Goal: Task Accomplishment & Management: Manage account settings

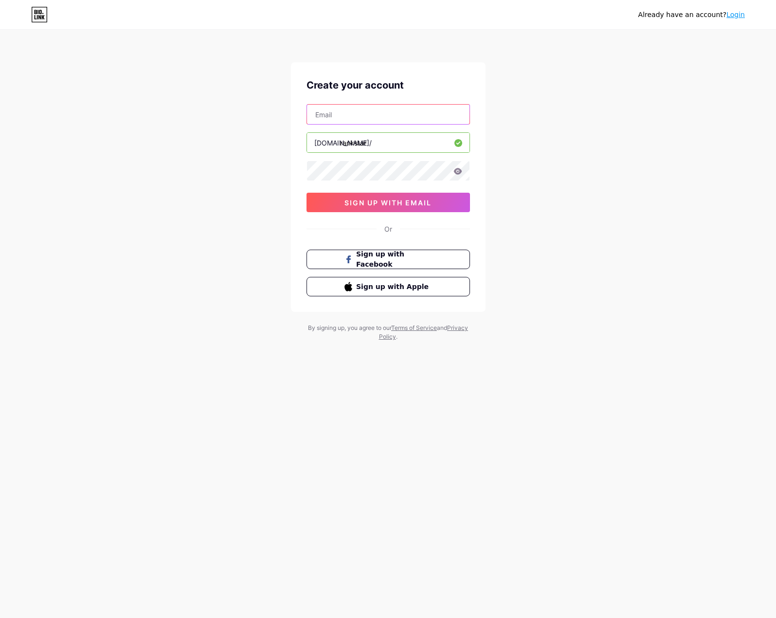
click at [351, 118] on input "text" at bounding box center [388, 114] width 163 height 19
type input "[EMAIL_ADDRESS][DOMAIN_NAME]"
click at [404, 203] on span "sign up with email" at bounding box center [388, 203] width 87 height 8
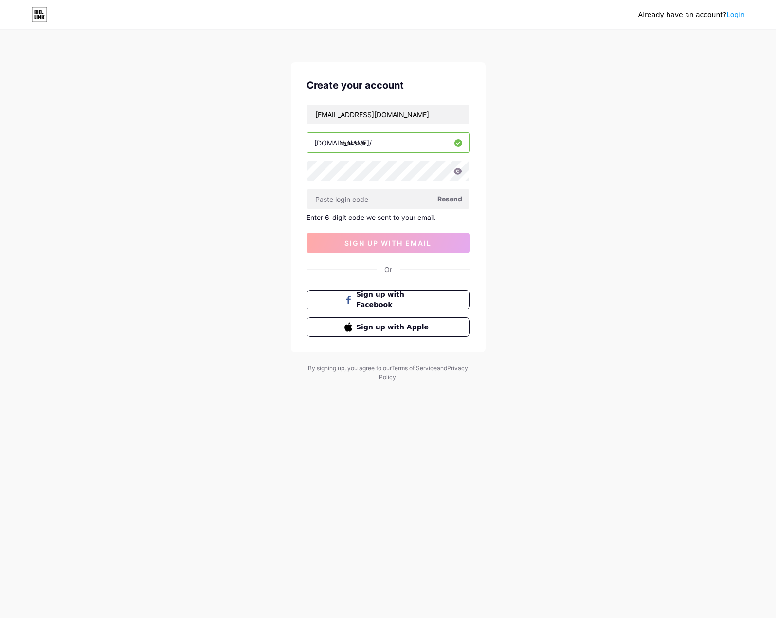
click at [444, 203] on span "Resend" at bounding box center [450, 199] width 25 height 10
click at [367, 301] on span "Sign up with Facebook" at bounding box center [394, 300] width 76 height 21
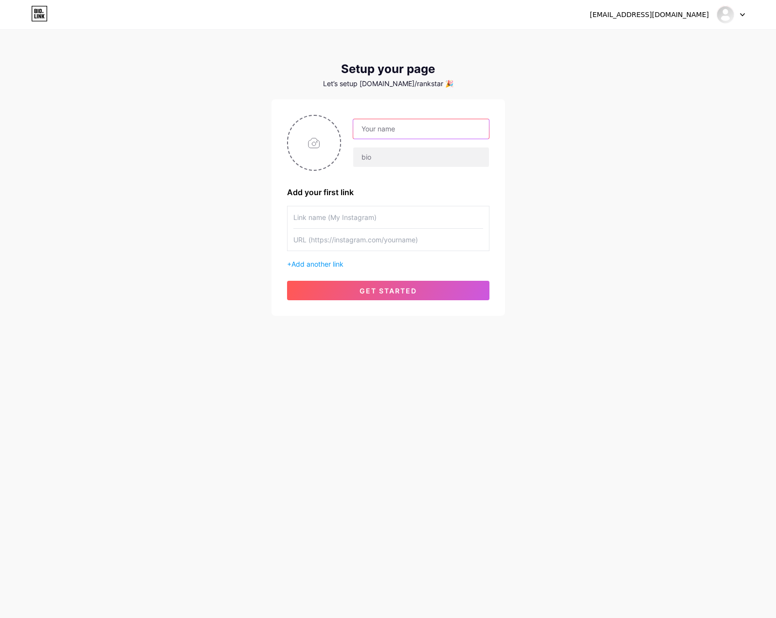
click at [405, 123] on input "text" at bounding box center [420, 128] width 135 height 19
type input "[DOMAIN_NAME]"
click at [428, 152] on input "text" at bounding box center [420, 156] width 135 height 19
type input "Autosuggest - SEO - ORM - LLM Spotlight"
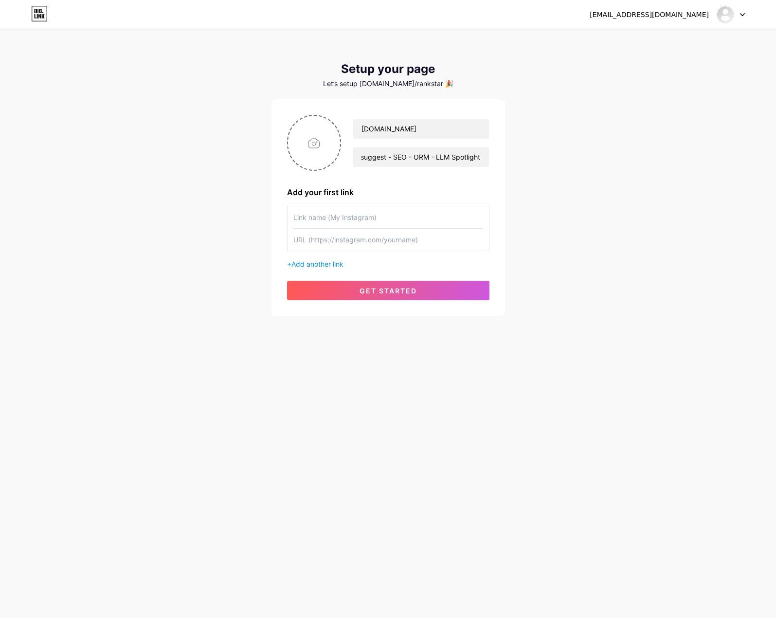
click at [590, 175] on div "mrjzargo@gmail.com Dashboard Logout Setup your page Let’s setup bio.link/rankst…" at bounding box center [388, 173] width 776 height 347
click at [365, 215] on input "text" at bounding box center [388, 217] width 190 height 22
type input "Website"
click at [355, 239] on input "text" at bounding box center [388, 240] width 190 height 22
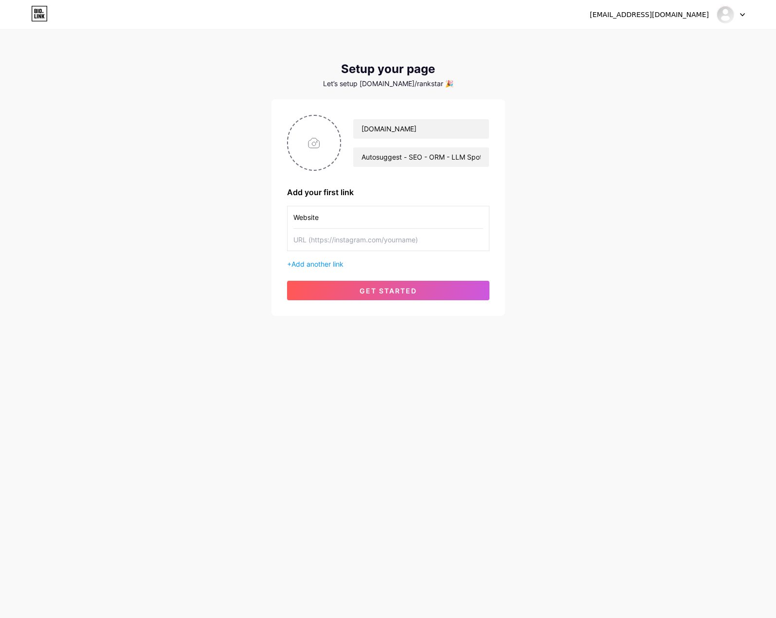
paste input "https://rankstar.io/"
type input "https://rankstar.io/"
click at [601, 224] on div "mrjzargo@gmail.com Dashboard Logout Setup your page Let’s setup bio.link/rankst…" at bounding box center [388, 173] width 776 height 347
click at [313, 152] on input "file" at bounding box center [314, 143] width 53 height 54
type input "C:\fakepath\RANKSTAR-LOGO-LINKEDIN-01.png"
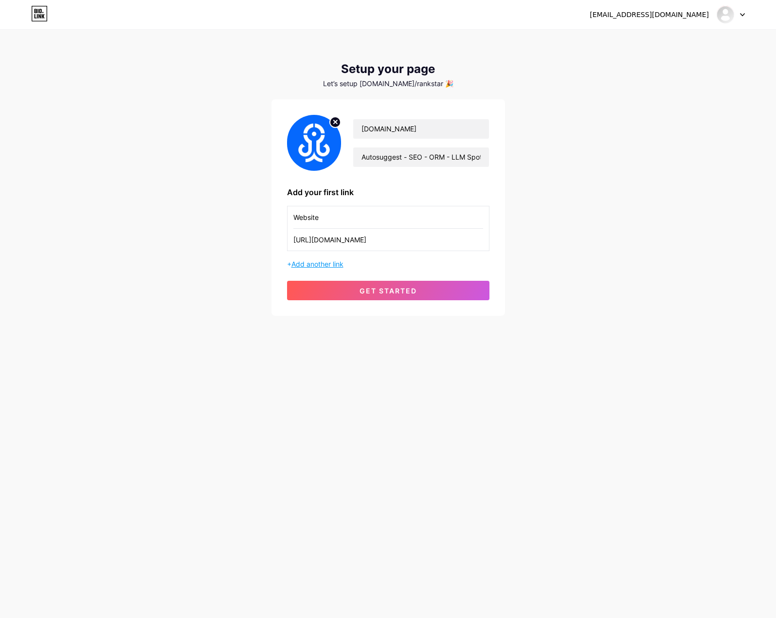
click at [325, 264] on span "Add another link" at bounding box center [318, 264] width 52 height 8
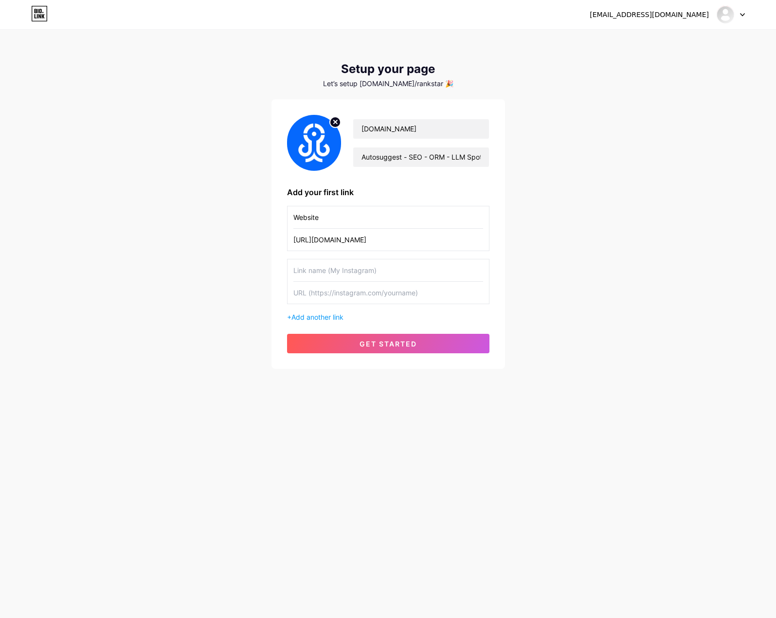
click at [336, 270] on input "text" at bounding box center [388, 270] width 190 height 22
type input "Instagram"
click at [355, 300] on input "text" at bounding box center [388, 293] width 190 height 22
paste input "https://www.instagram.com/rankstar.io/"
type input "https://www.instagram.com/rankstar.io/"
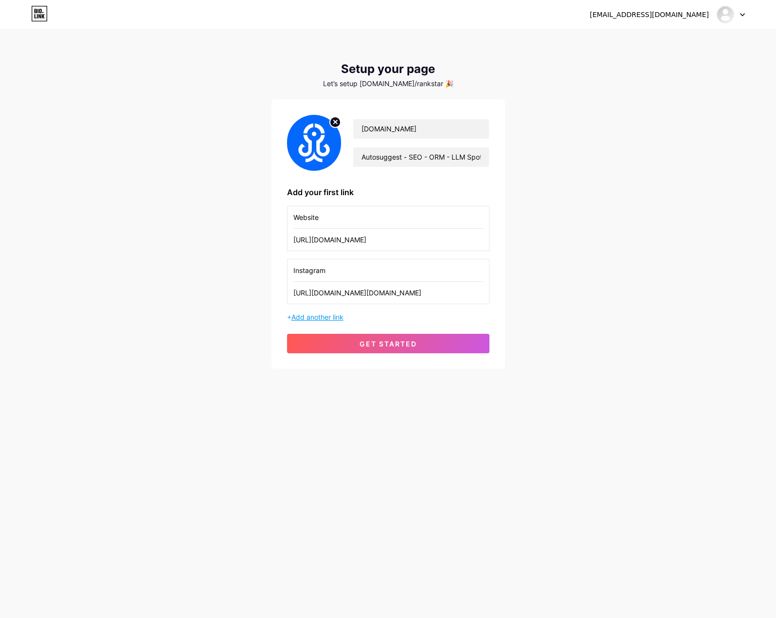
click at [328, 315] on span "Add another link" at bounding box center [318, 317] width 52 height 8
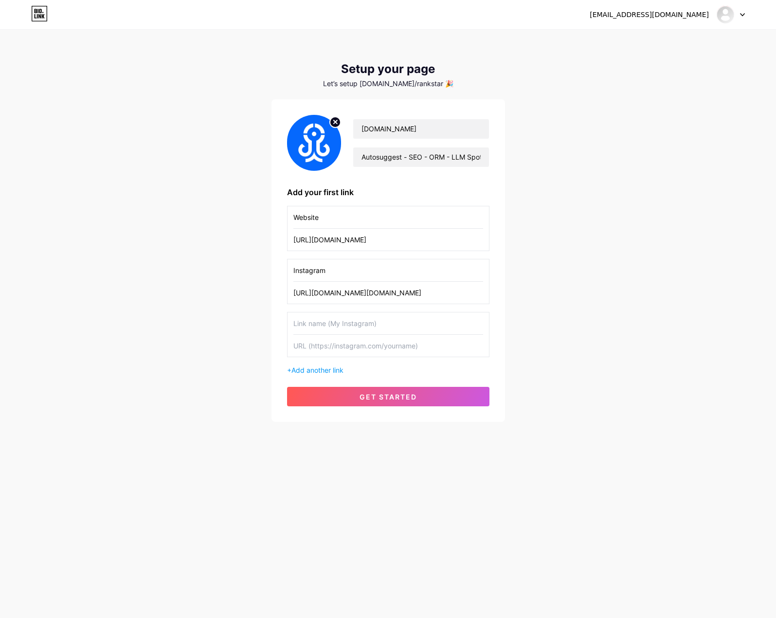
click at [327, 324] on input "text" at bounding box center [388, 323] width 190 height 22
type input "LinkedIn"
click at [326, 343] on input "text" at bounding box center [388, 346] width 190 height 22
paste input "https://www.linkedin.com/company/rankstar/"
type input "https://www.linkedin.com/company/rankstar/"
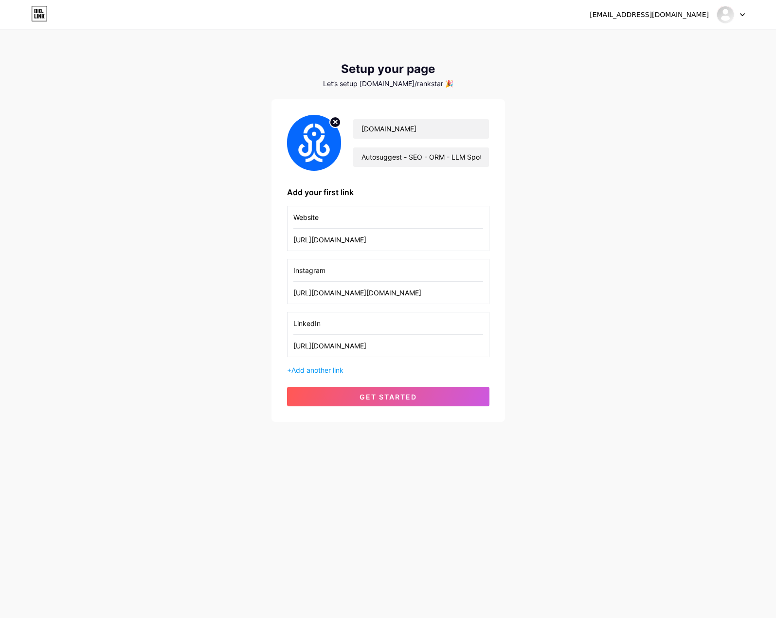
click at [231, 313] on div "mrjzargo@gmail.com Dashboard Logout Setup your page Let’s setup bio.link/rankst…" at bounding box center [388, 226] width 776 height 453
click at [315, 372] on span "Add another link" at bounding box center [318, 370] width 52 height 8
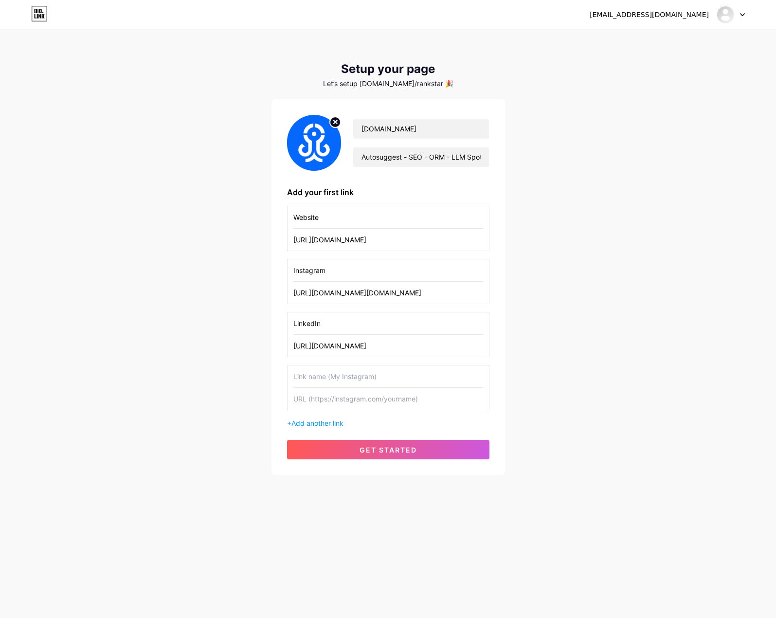
click at [319, 376] on input "text" at bounding box center [388, 377] width 190 height 22
click at [334, 402] on input "text" at bounding box center [388, 399] width 190 height 22
paste input "https://www.youtube.com/@rankstar_io"
type input "https://www.youtube.com/@rankstar_io"
click at [347, 382] on input "text" at bounding box center [388, 377] width 190 height 22
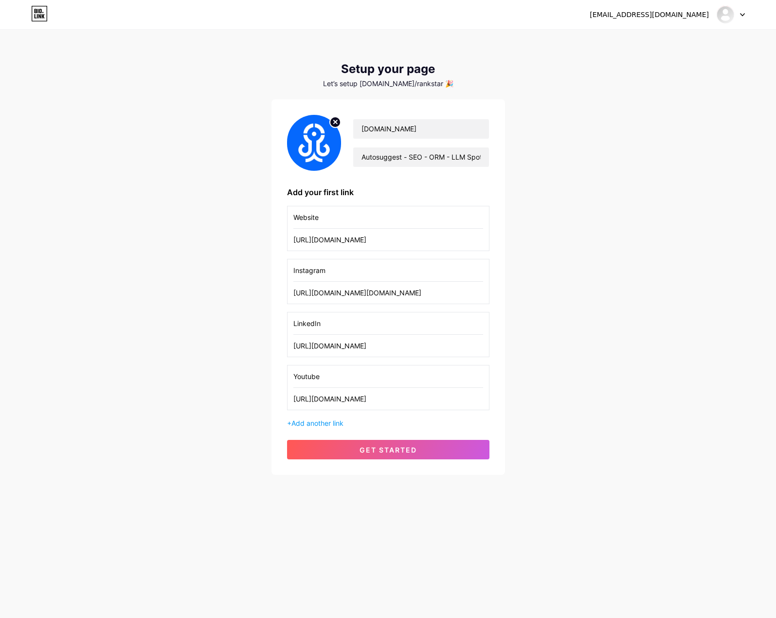
drag, startPoint x: 308, startPoint y: 375, endPoint x: 319, endPoint y: 370, distance: 11.8
click at [308, 375] on input "Youtube" at bounding box center [388, 377] width 190 height 22
type input "YouTube"
click at [592, 367] on div "mrjzargo@gmail.com Dashboard Logout Setup your page Let’s setup bio.link/rankst…" at bounding box center [388, 253] width 776 height 506
drag, startPoint x: 378, startPoint y: 444, endPoint x: 355, endPoint y: 449, distance: 23.3
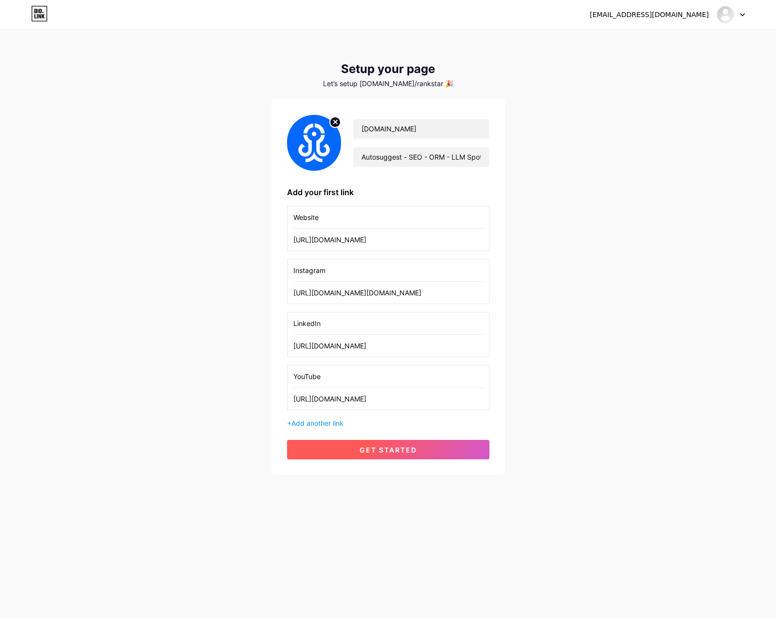
click at [378, 444] on button "get started" at bounding box center [388, 449] width 202 height 19
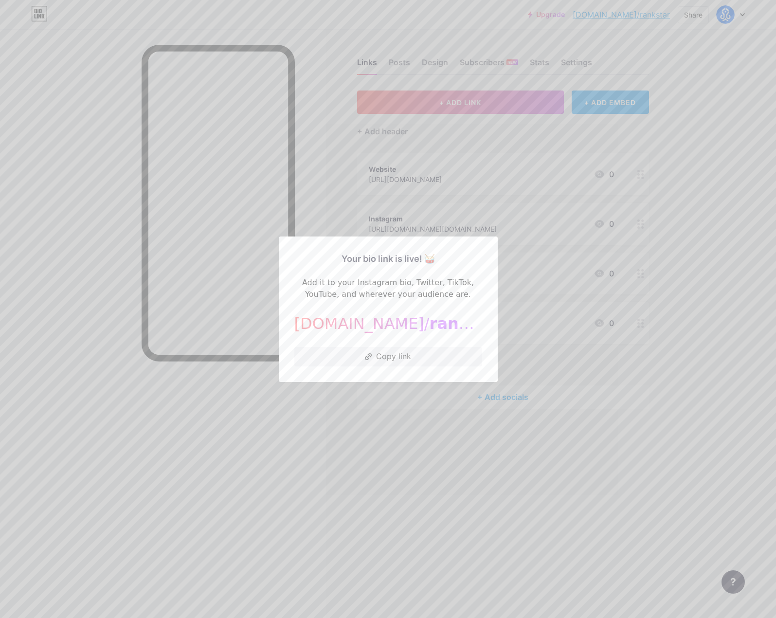
click at [84, 210] on div at bounding box center [388, 309] width 776 height 618
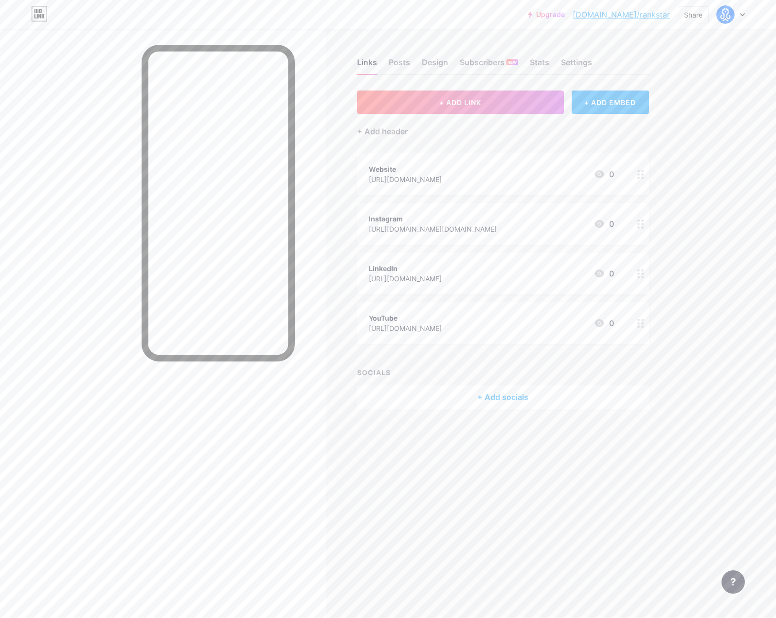
click at [527, 171] on div "Website https://rankstar.io/ 0" at bounding box center [491, 174] width 245 height 22
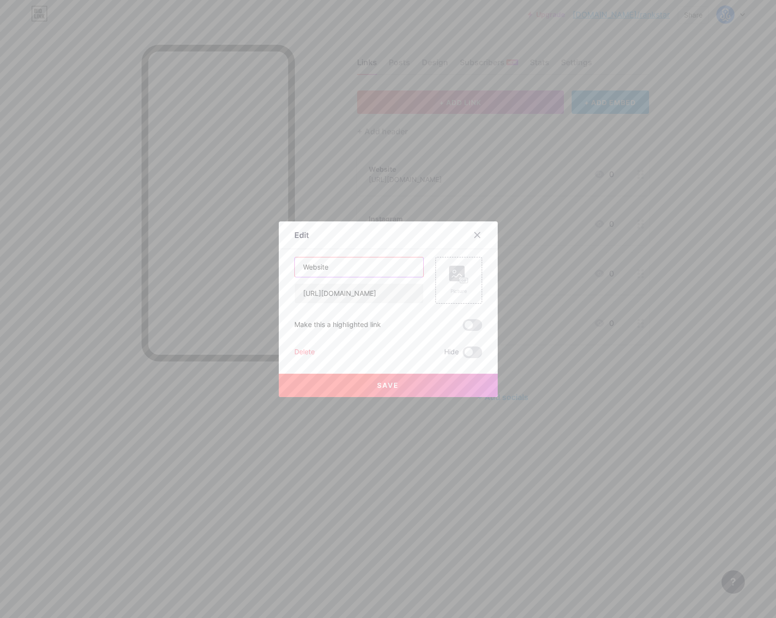
click at [362, 258] on input "Website" at bounding box center [359, 266] width 128 height 19
click at [360, 262] on input "Website" at bounding box center [359, 266] width 128 height 19
click at [347, 269] on input "Website" at bounding box center [359, 266] width 128 height 19
click at [333, 267] on input "Website (www.rankstar.io)" at bounding box center [359, 266] width 128 height 19
click at [386, 267] on input "Website ( www.rankstar.io)" at bounding box center [359, 266] width 128 height 19
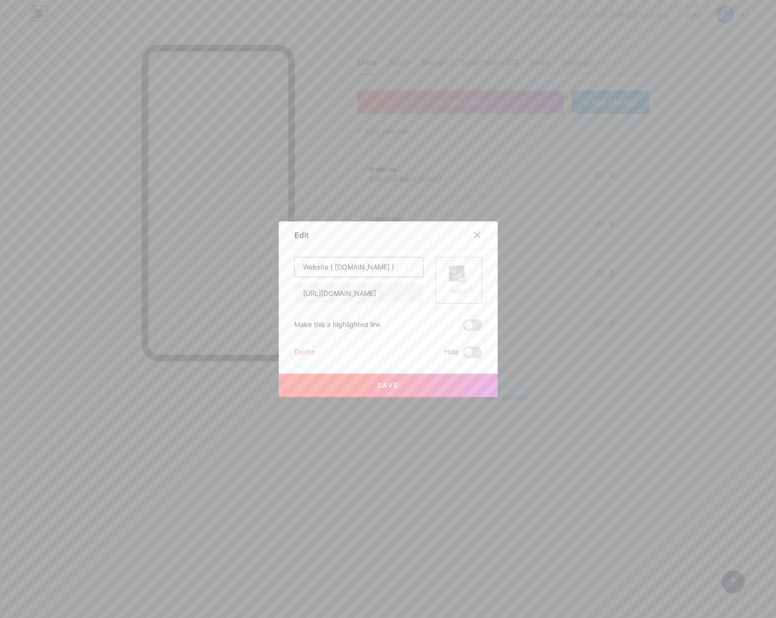
drag, startPoint x: 379, startPoint y: 266, endPoint x: 419, endPoint y: 247, distance: 44.6
click at [379, 265] on input "Website ( www.rankstar.io )" at bounding box center [359, 266] width 128 height 19
drag, startPoint x: 353, startPoint y: 267, endPoint x: 384, endPoint y: 245, distance: 37.7
click at [355, 265] on input "Website ( www.rankstar .io )" at bounding box center [359, 266] width 128 height 19
click at [410, 265] on input "Website ( www. rankstar .io )" at bounding box center [359, 266] width 128 height 19
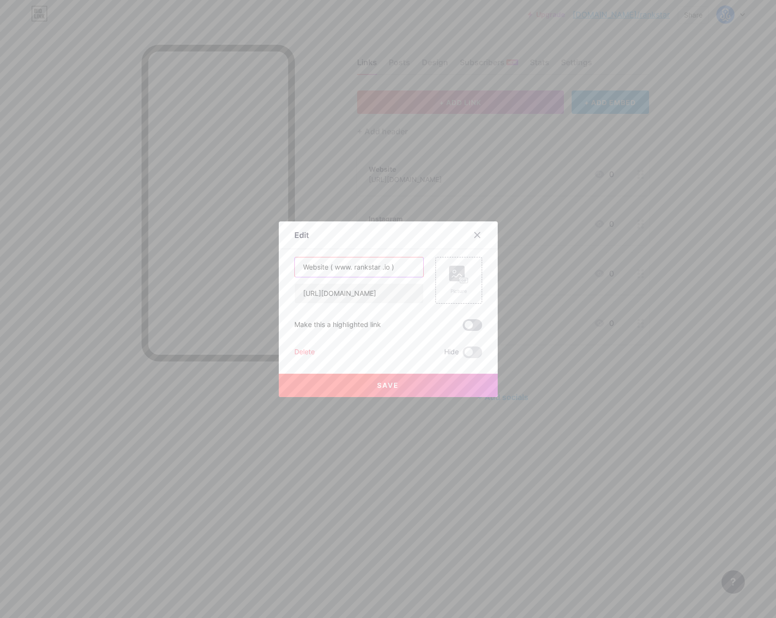
type input "Website ( www. rankstar .io )"
click at [470, 323] on span at bounding box center [472, 325] width 19 height 12
click at [463, 328] on input "checkbox" at bounding box center [463, 328] width 0 height 0
click at [385, 386] on span "Save" at bounding box center [388, 385] width 22 height 8
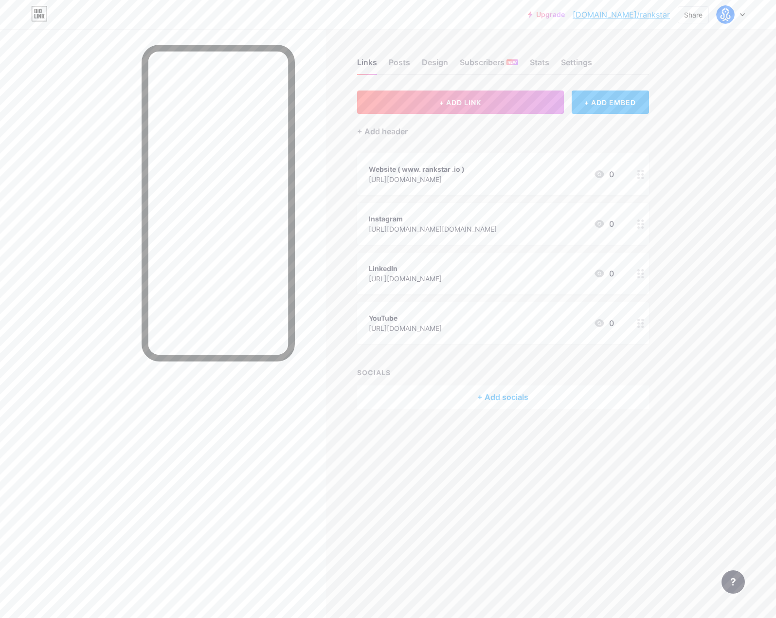
click at [642, 18] on link "[DOMAIN_NAME]/rankstar" at bounding box center [621, 15] width 97 height 12
click at [583, 70] on div "Settings" at bounding box center [576, 65] width 31 height 18
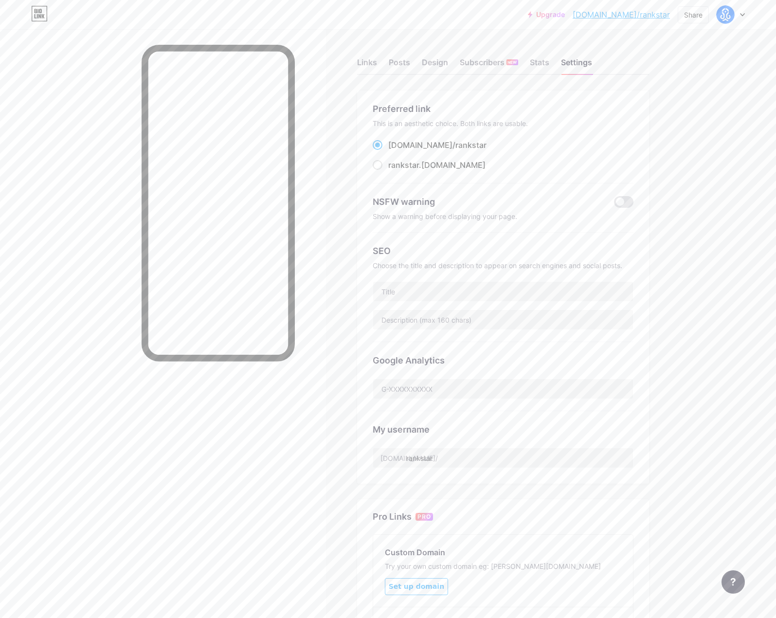
scroll to position [36, 0]
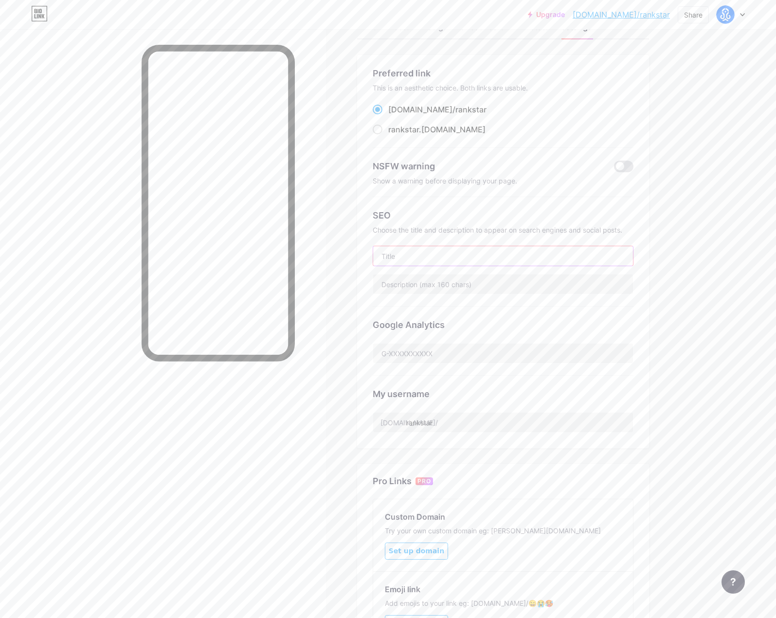
click at [417, 252] on input "text" at bounding box center [503, 255] width 260 height 19
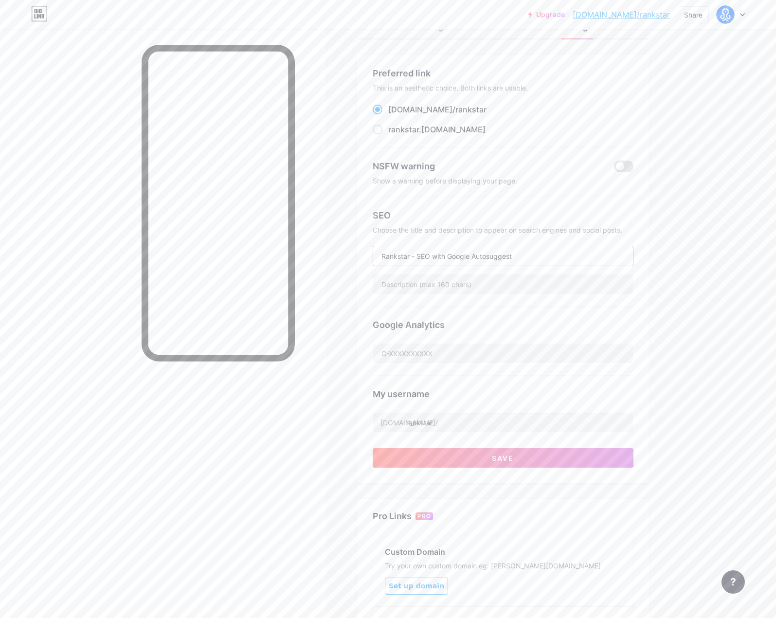
drag, startPoint x: 445, startPoint y: 257, endPoint x: 434, endPoint y: 257, distance: 11.2
click at [434, 257] on input "Rankstar - SEO with Google Autosuggest" at bounding box center [503, 255] width 260 height 19
drag, startPoint x: 418, startPoint y: 254, endPoint x: 429, endPoint y: 246, distance: 13.5
click at [419, 254] on input "Rankstar - SEO Google Autosuggest" at bounding box center [503, 254] width 260 height 19
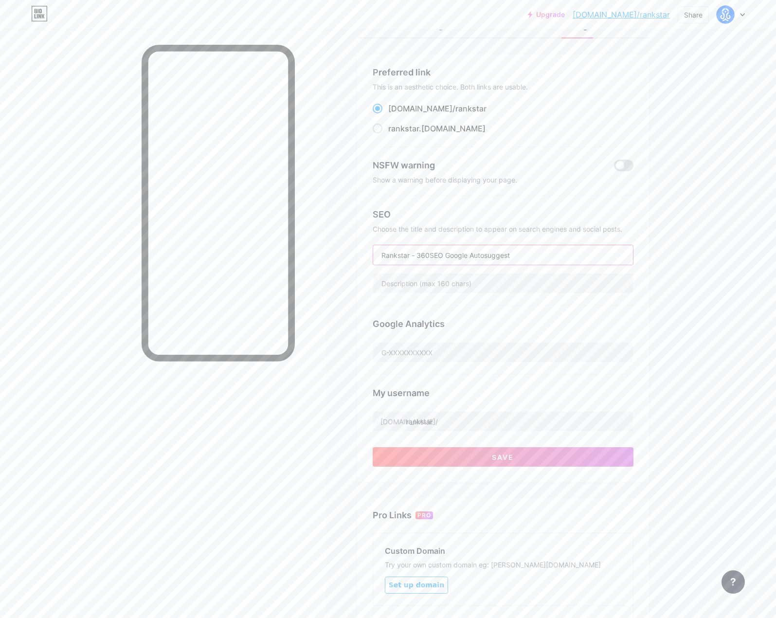
click at [430, 251] on input "Rankstar - 360SEO Google Autosuggest" at bounding box center [503, 254] width 260 height 19
paste input "°"
drag, startPoint x: 447, startPoint y: 253, endPoint x: 471, endPoint y: 244, distance: 25.9
click at [448, 253] on input "Rankstar - 360° SEO Google Autosuggest" at bounding box center [503, 254] width 260 height 19
click at [447, 252] on input "Rankstar - 360° SEO: Google Autosuggest" at bounding box center [503, 254] width 260 height 19
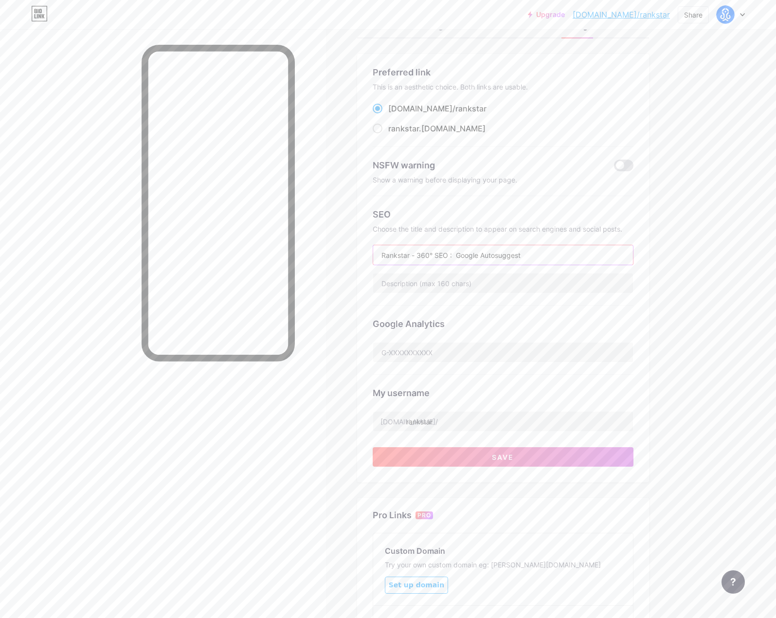
click at [520, 252] on input "Rankstar - 360° SEO : Google Autosuggest" at bounding box center [503, 254] width 260 height 19
click at [552, 256] on input "Rankstar - 360° SEO : Google Autosuggest" at bounding box center [503, 254] width 260 height 19
drag, startPoint x: 435, startPoint y: 250, endPoint x: 419, endPoint y: 254, distance: 17.0
click at [419, 254] on input "Rankstar - 360° SEO : Google Autosuggest &" at bounding box center [503, 254] width 260 height 19
drag, startPoint x: 439, startPoint y: 252, endPoint x: 455, endPoint y: 244, distance: 18.5
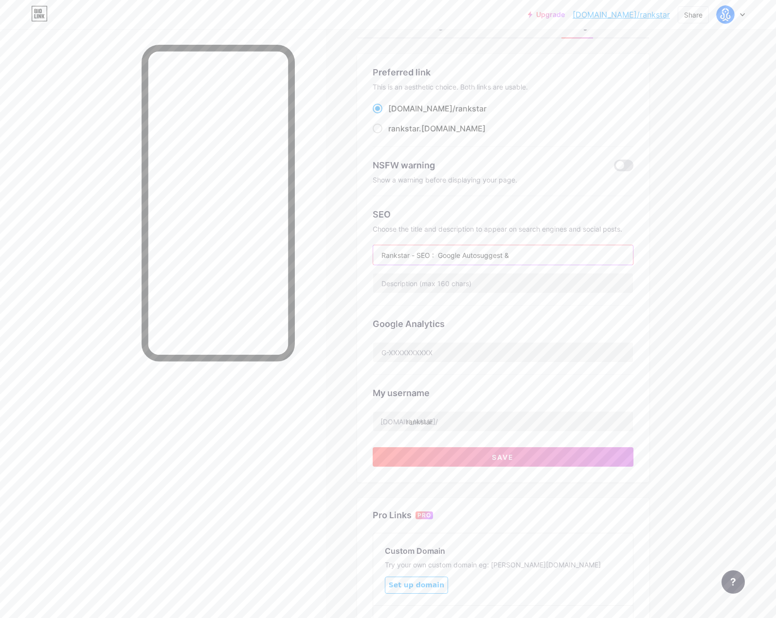
click at [440, 252] on input "Rankstar - SEO : Google Autosuggest &" at bounding box center [503, 254] width 260 height 19
drag, startPoint x: 415, startPoint y: 257, endPoint x: 428, endPoint y: 254, distance: 13.5
click at [418, 256] on input "Rankstar - SEO - Google Autosuggest &" at bounding box center [503, 254] width 260 height 19
click at [517, 256] on input "Rankstar | SEO - Google Autosuggest &" at bounding box center [503, 254] width 260 height 19
type input "Rankstar | SEO - Google Autosuggest - ORM - LLM Spotlight"
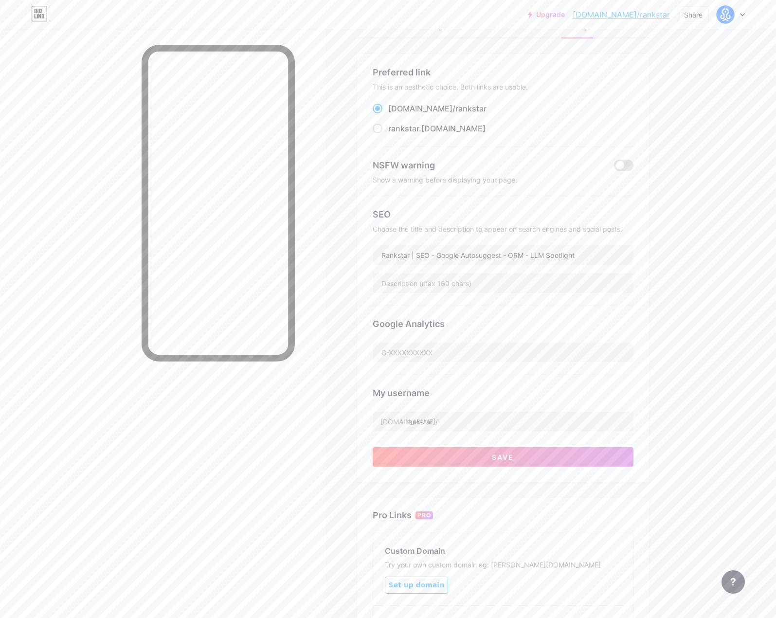
click at [704, 250] on div "Upgrade bio.link/rankst... bio.link/rankstar Share Switch accounts Rankstar.io …" at bounding box center [388, 361] width 776 height 797
drag, startPoint x: 381, startPoint y: 255, endPoint x: 586, endPoint y: 256, distance: 205.4
click at [586, 256] on input "Rankstar | SEO - Google Autosuggest - ORM - LLM Spotlight" at bounding box center [503, 254] width 260 height 19
click at [395, 283] on input "text" at bounding box center [503, 283] width 260 height 19
paste input "Rankstar.io – SEO, Google Autosuggest & ORM experts. Boost visibility, control …"
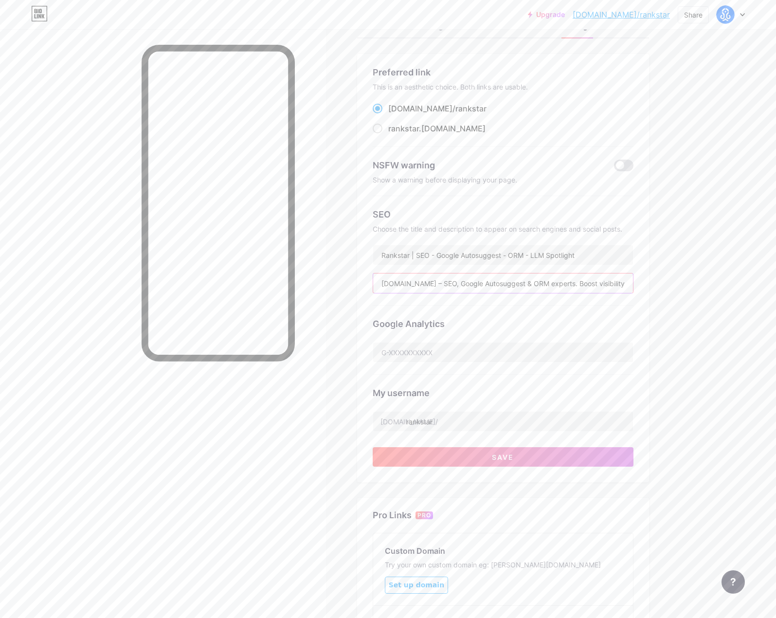
scroll to position [0, 186]
type input "Rankstar.io – SEO, Google Autosuggest & ORM experts. Boost visibility, control …"
click at [733, 262] on div "Upgrade bio.link/rankst... bio.link/rankstar Share Switch accounts Rankstar.io …" at bounding box center [388, 361] width 776 height 797
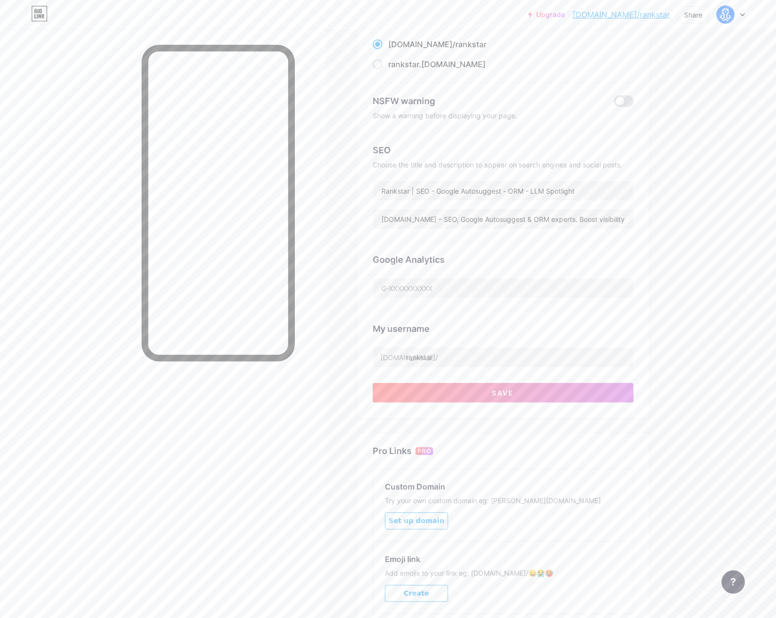
scroll to position [100, 0]
click at [438, 294] on input "text" at bounding box center [503, 288] width 260 height 19
click at [658, 247] on div "Links Posts Design Subscribers NEW Stats Settings Preferred link This is an aes…" at bounding box center [345, 313] width 690 height 768
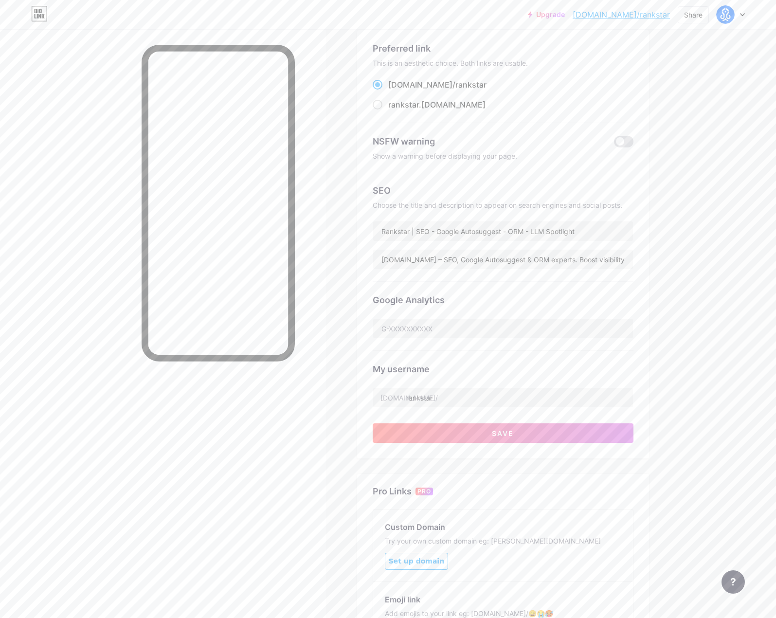
scroll to position [0, 0]
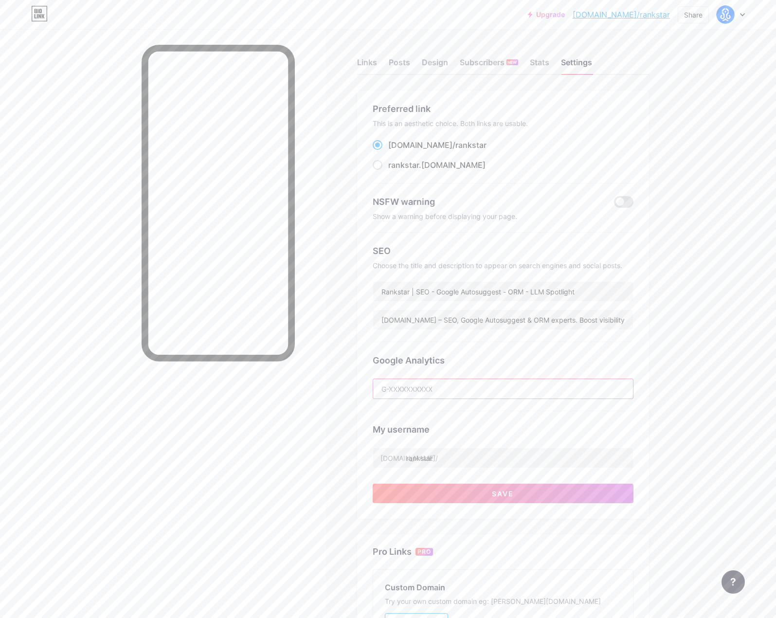
click at [441, 389] on input "text" at bounding box center [503, 388] width 260 height 19
paste input "G-W4HD3WBZ1L"
type input "G-W4HD3WBZ1L"
click at [344, 420] on div "Links Posts Design Subscribers NEW Stats Settings Preferred link This is an aes…" at bounding box center [345, 413] width 690 height 768
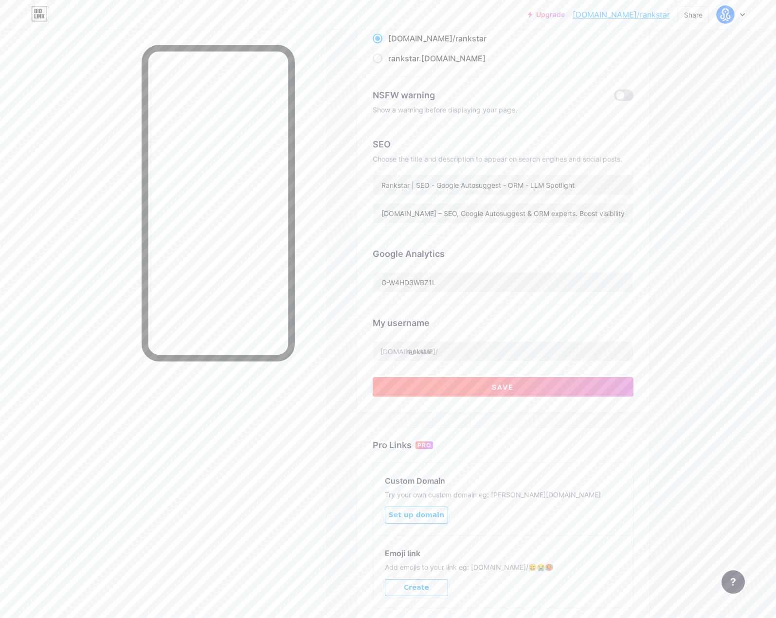
click at [520, 388] on button "Save" at bounding box center [503, 386] width 261 height 19
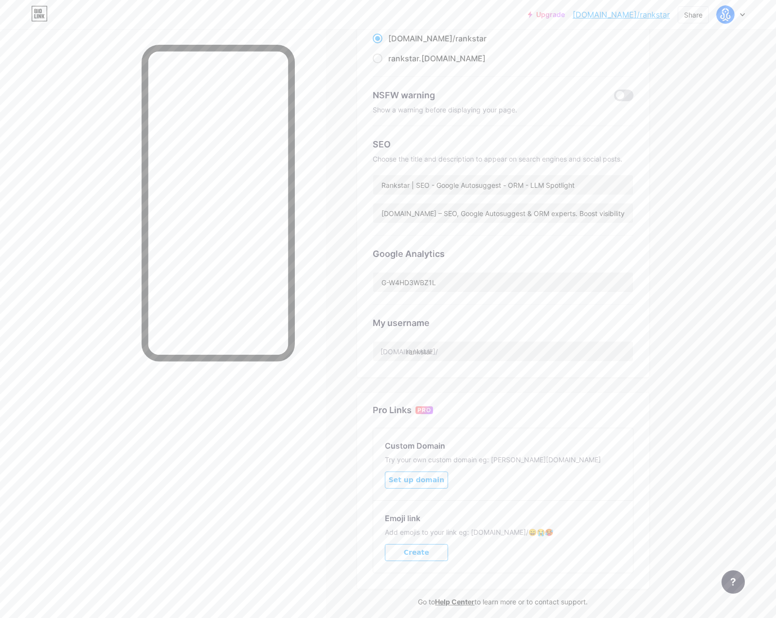
scroll to position [0, 0]
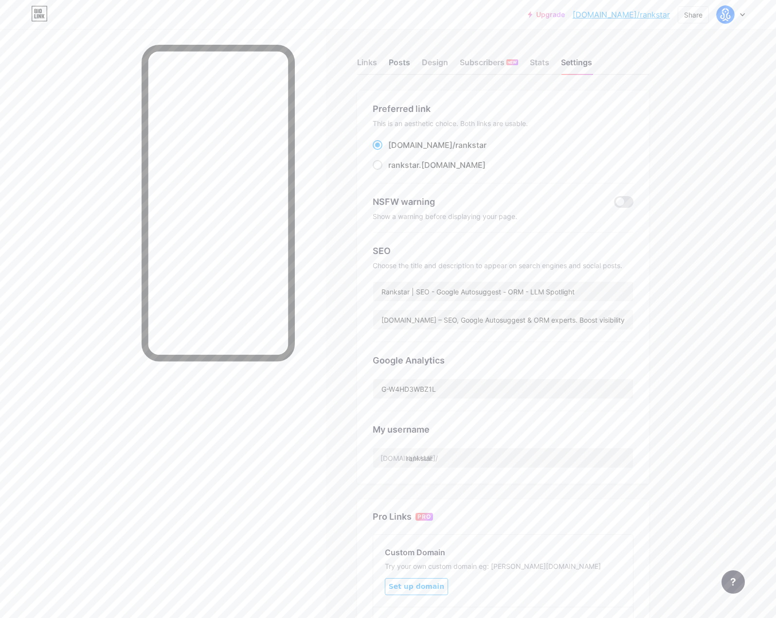
click at [389, 66] on div "Posts" at bounding box center [399, 65] width 21 height 18
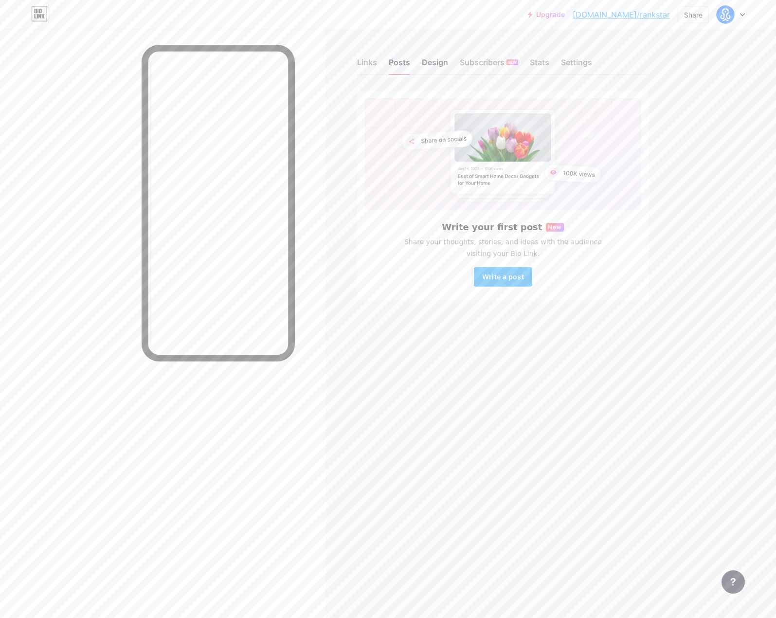
click at [442, 64] on div "Design" at bounding box center [435, 65] width 26 height 18
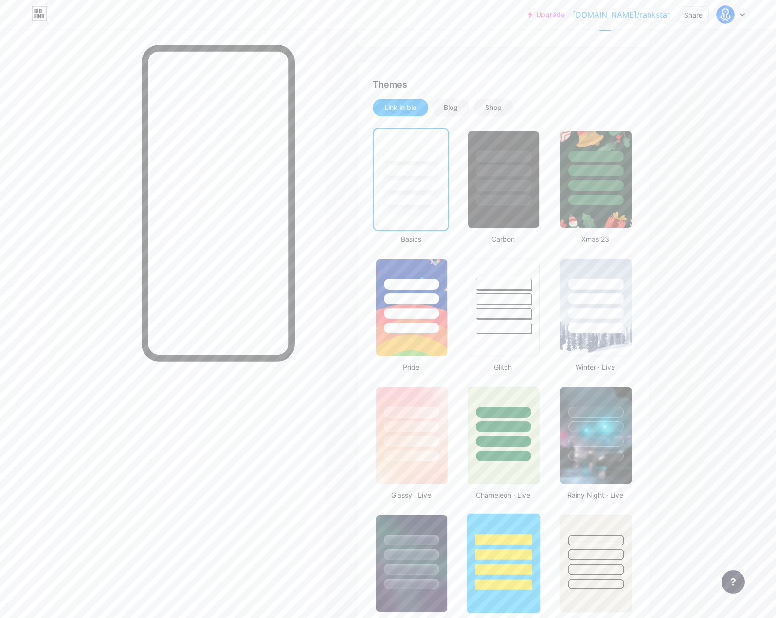
scroll to position [158, 0]
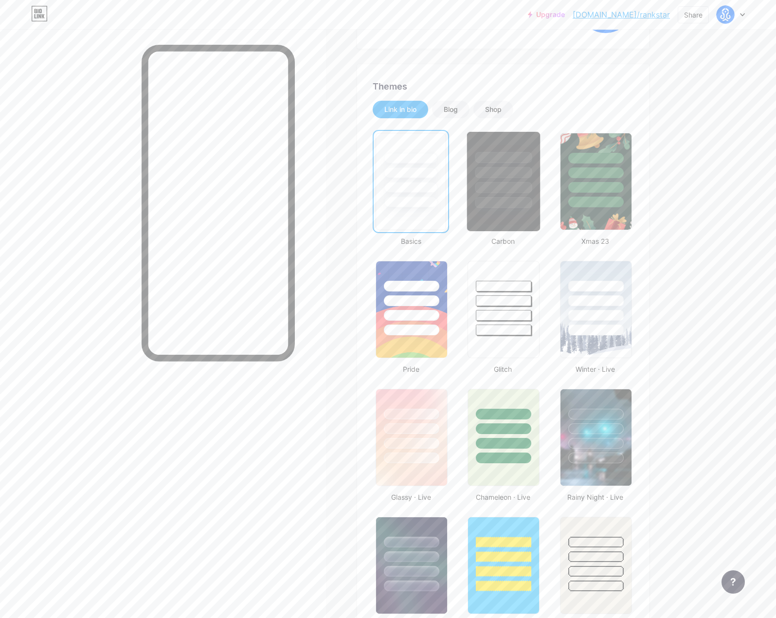
click at [508, 209] on div at bounding box center [504, 181] width 74 height 100
click at [397, 187] on div at bounding box center [411, 187] width 57 height 11
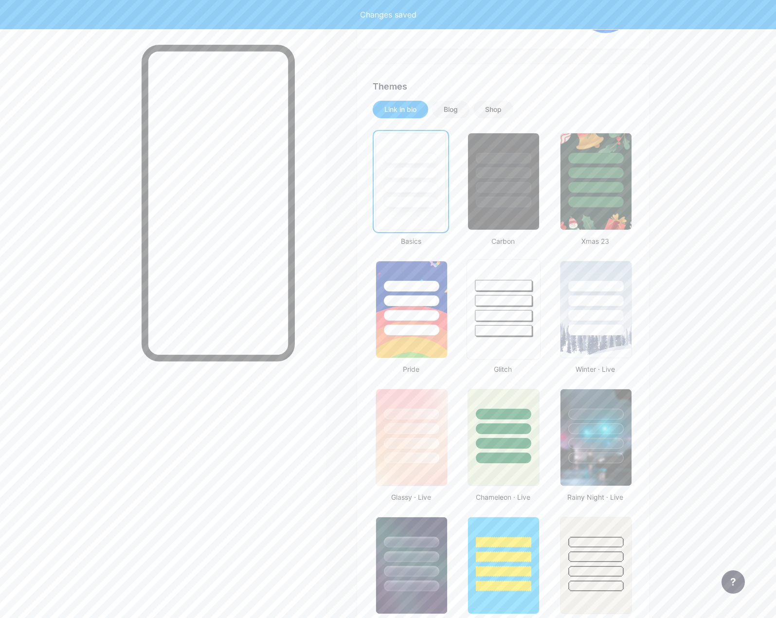
click at [488, 307] on div at bounding box center [503, 298] width 73 height 76
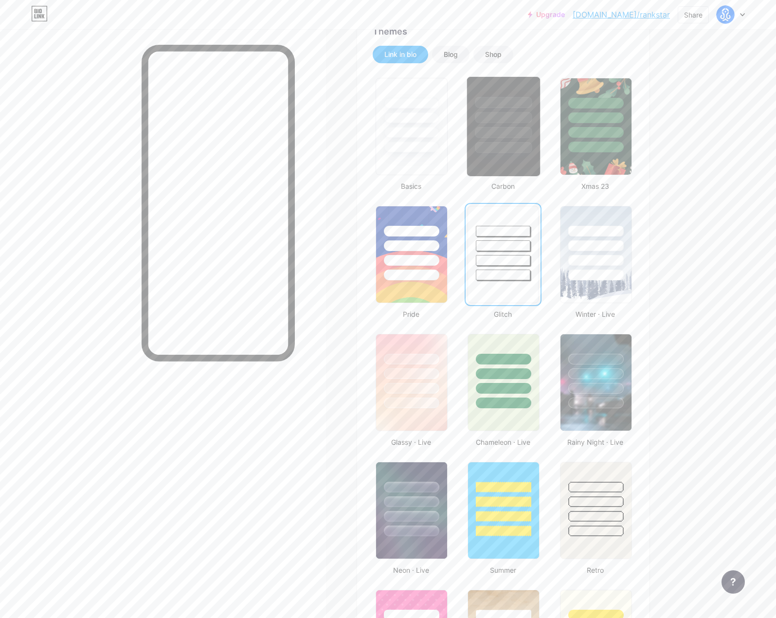
scroll to position [215, 0]
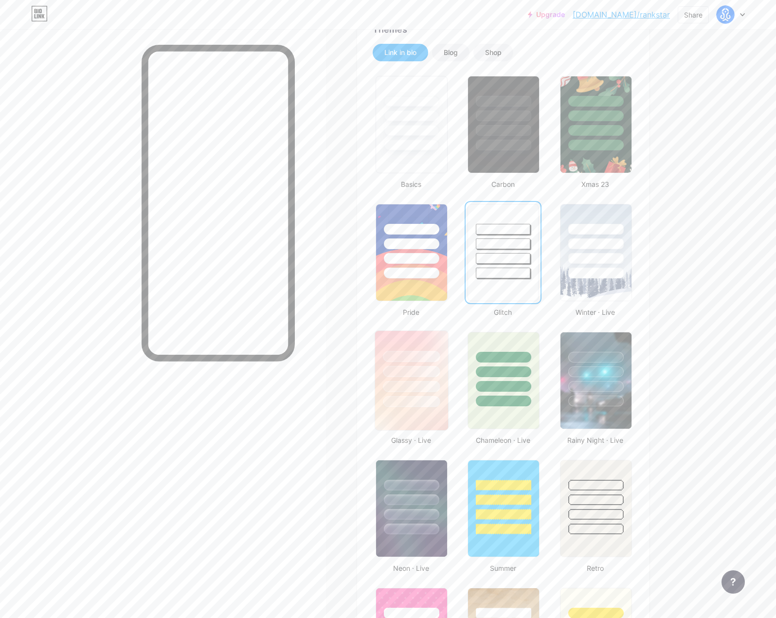
click at [412, 353] on div at bounding box center [411, 356] width 57 height 11
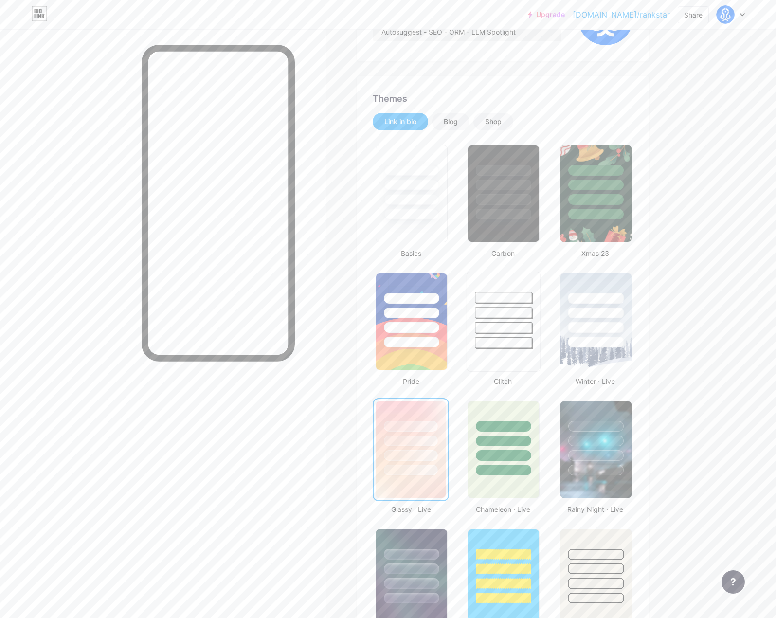
click at [499, 354] on div at bounding box center [504, 322] width 74 height 100
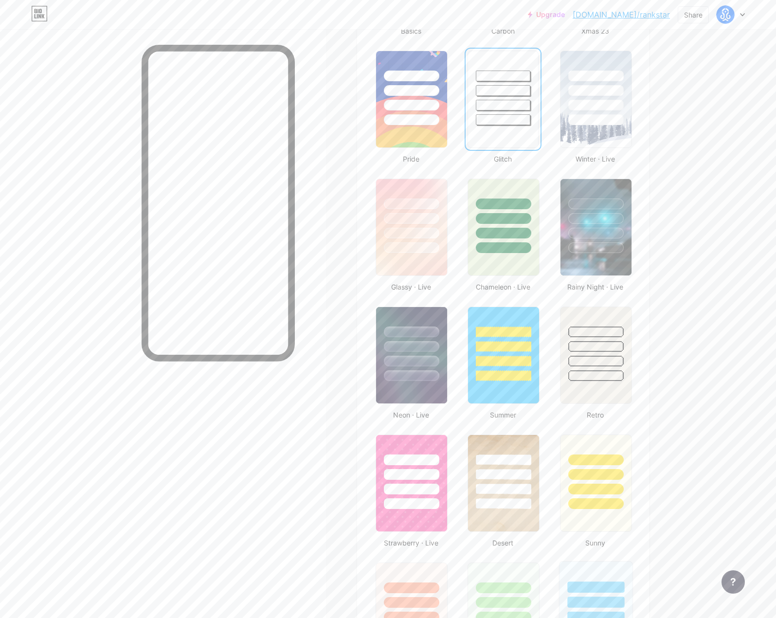
scroll to position [0, 0]
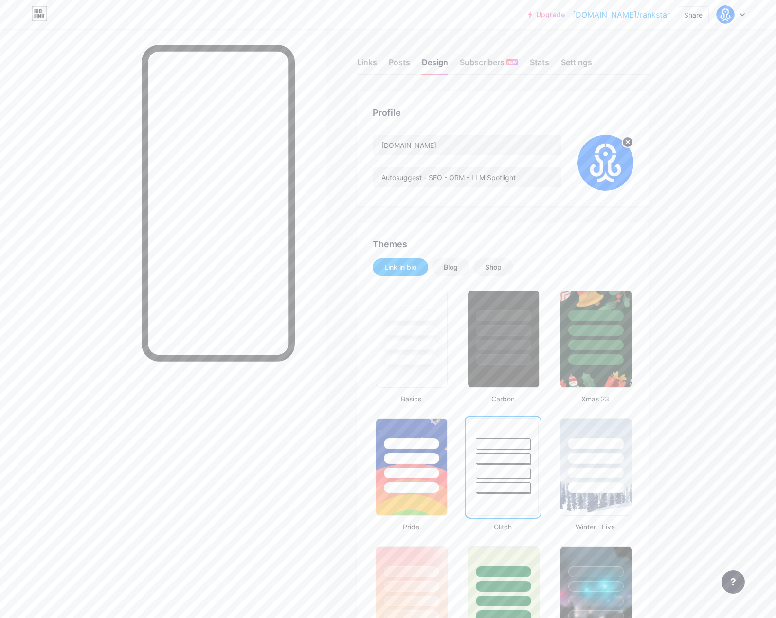
click at [650, 13] on link "[DOMAIN_NAME]/rankstar" at bounding box center [621, 15] width 97 height 12
click at [565, 14] on link "Upgrade" at bounding box center [546, 15] width 37 height 8
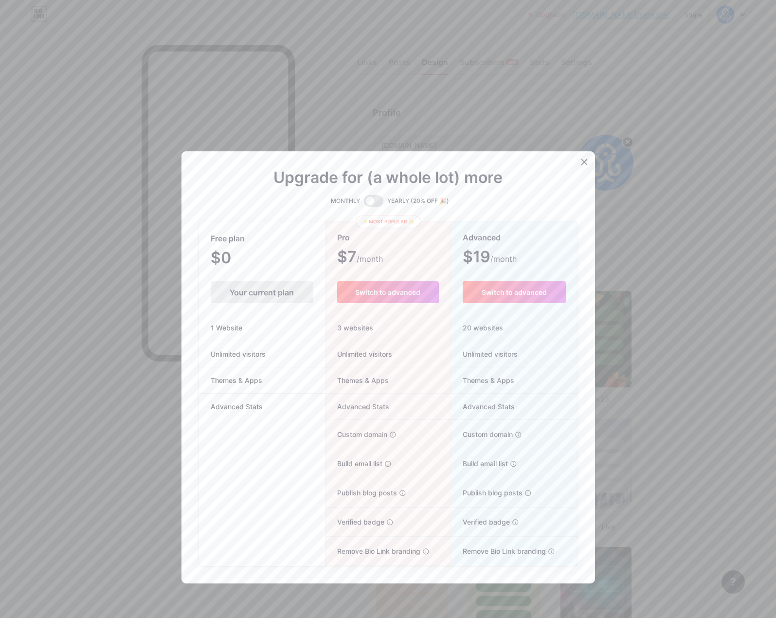
click at [585, 162] on icon at bounding box center [584, 162] width 5 height 5
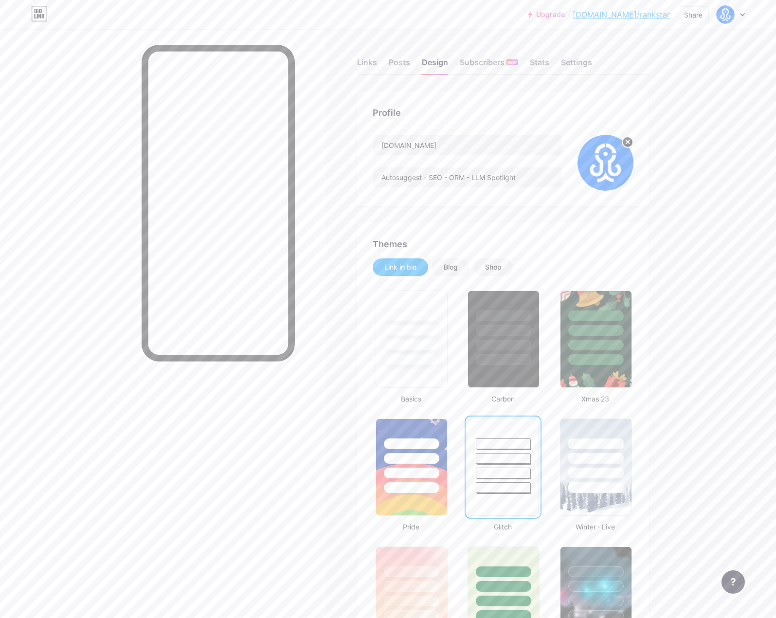
click at [744, 9] on div at bounding box center [731, 15] width 28 height 18
click at [661, 109] on link "Account settings" at bounding box center [684, 110] width 121 height 26
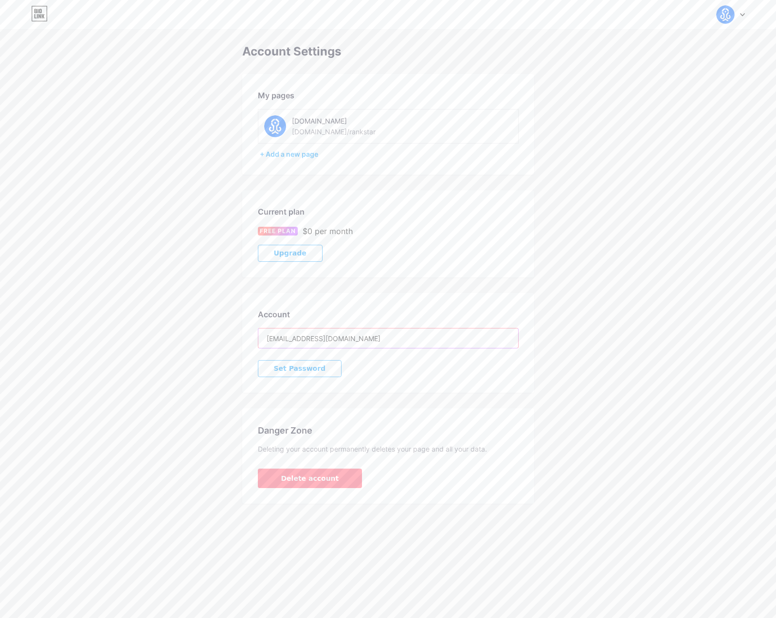
drag, startPoint x: 428, startPoint y: 337, endPoint x: 252, endPoint y: 337, distance: 176.2
click at [252, 337] on div "Account mrjzargo@gmail.com Set Password" at bounding box center [388, 343] width 292 height 100
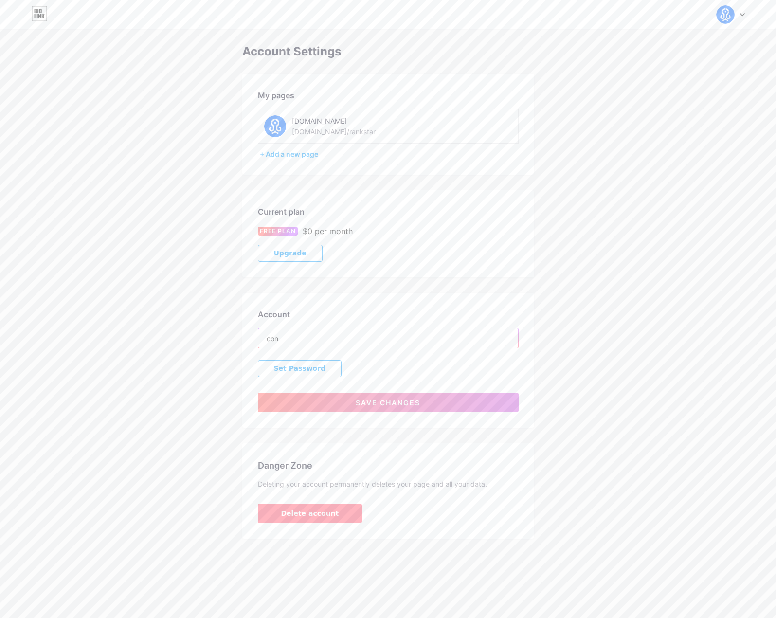
type input "[EMAIL_ADDRESS][DOMAIN_NAME]"
drag, startPoint x: 353, startPoint y: 401, endPoint x: 351, endPoint y: 397, distance: 5.0
click at [353, 401] on button "Save changes" at bounding box center [388, 402] width 261 height 19
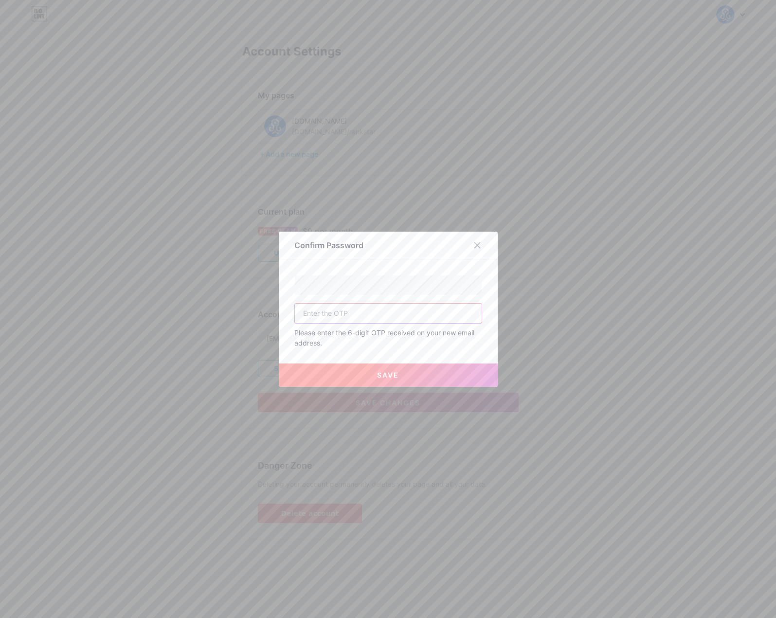
click at [343, 317] on input "text" at bounding box center [388, 313] width 187 height 19
paste input "510573"
type input "510573"
click at [351, 373] on button "Save" at bounding box center [388, 375] width 219 height 23
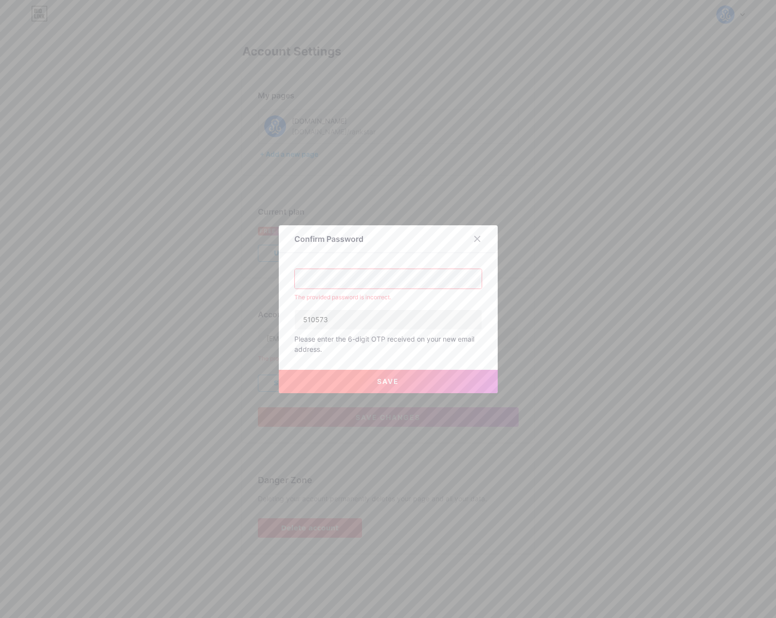
click at [279, 279] on div "Confirm Password The provided password is incorrect. 510573 Please enter the 6-…" at bounding box center [388, 309] width 219 height 168
click at [480, 235] on icon at bounding box center [478, 239] width 8 height 8
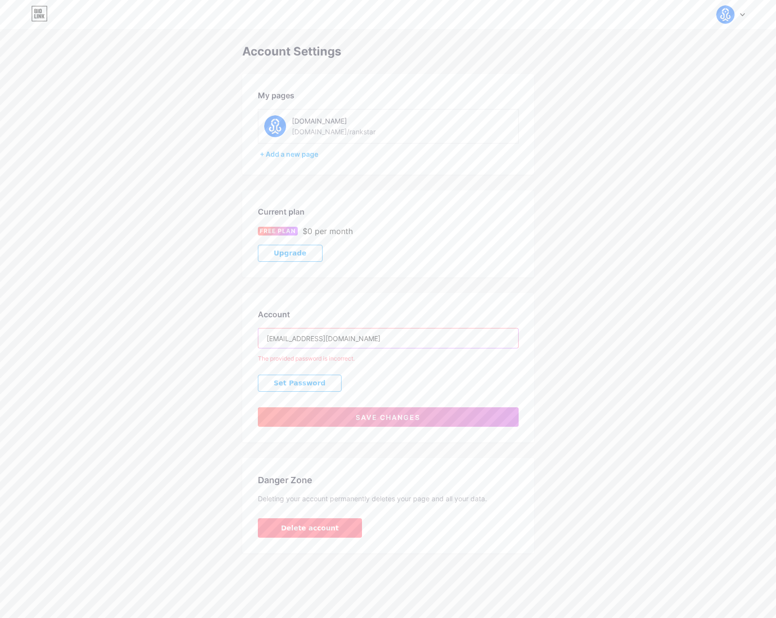
click at [372, 339] on input "[EMAIL_ADDRESS][DOMAIN_NAME]" at bounding box center [388, 338] width 260 height 19
click at [474, 373] on div "Account contact@rankstar.io The provided password is incorrect. Set Password Sa…" at bounding box center [388, 367] width 292 height 149
click at [385, 421] on button "Save changes" at bounding box center [388, 416] width 261 height 19
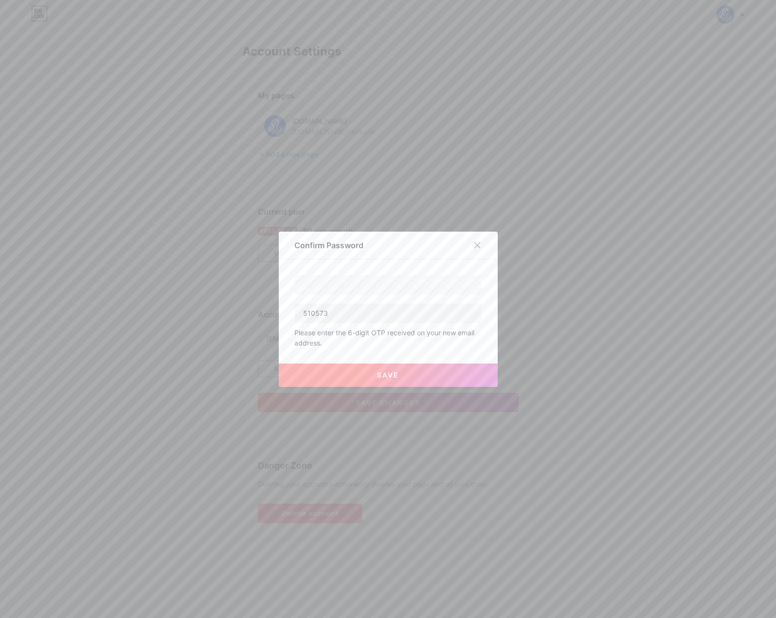
click at [472, 244] on div at bounding box center [478, 246] width 18 height 18
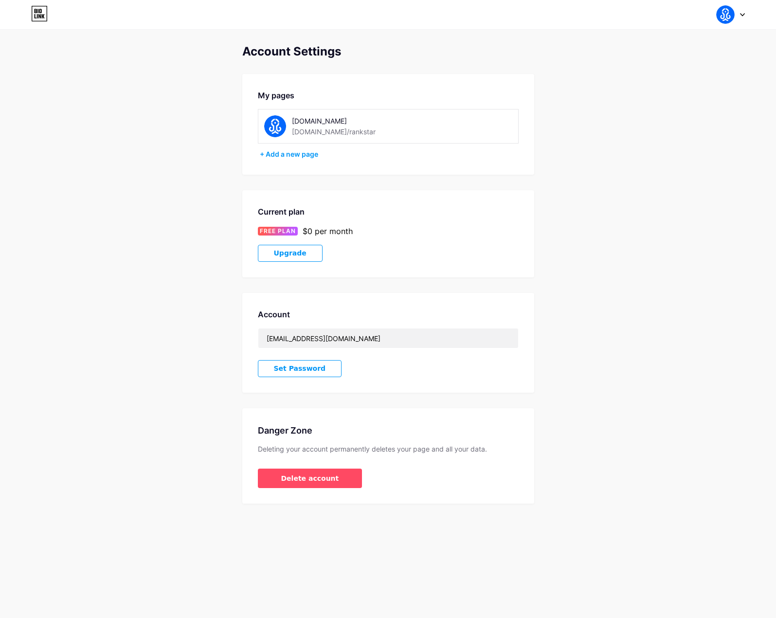
click at [303, 365] on span "Set Password" at bounding box center [300, 369] width 52 height 8
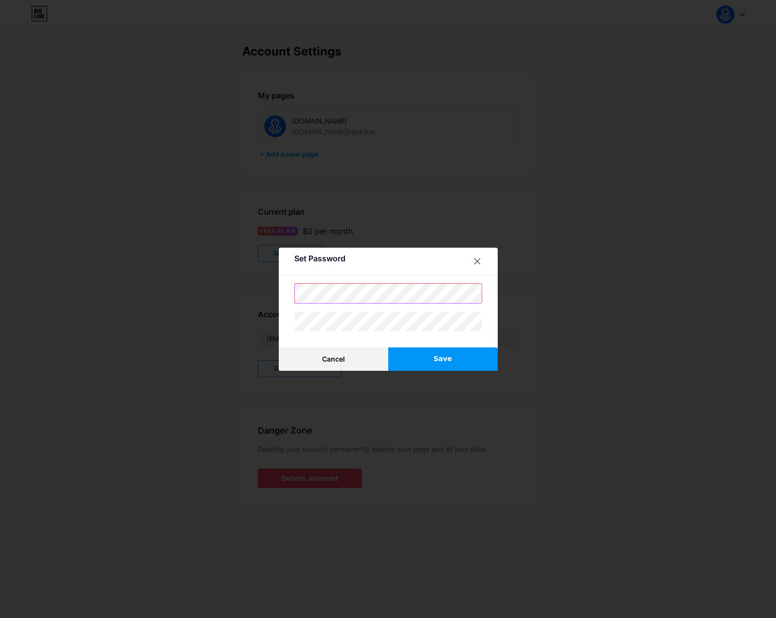
click at [264, 287] on div "Set Password Cancel Save" at bounding box center [388, 309] width 776 height 618
click at [463, 362] on button "Save" at bounding box center [443, 359] width 110 height 23
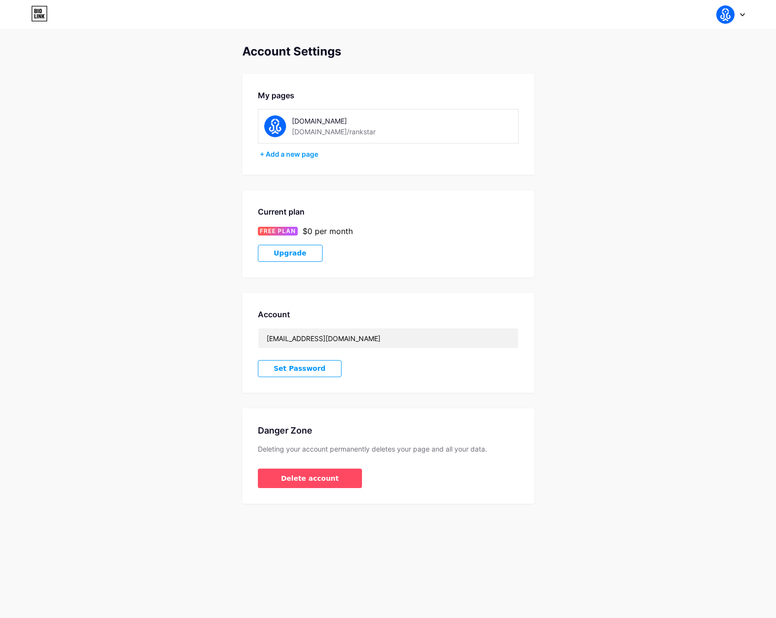
drag, startPoint x: 474, startPoint y: 288, endPoint x: 499, endPoint y: 261, distance: 36.8
click at [474, 288] on div "Account Settings My pages Rankstar.io bio.link/rankstar + Add a new page Curren…" at bounding box center [388, 274] width 292 height 459
drag, startPoint x: 345, startPoint y: 342, endPoint x: 251, endPoint y: 338, distance: 94.5
click at [251, 338] on div "Account mrjzargo@gmail.com Set Password" at bounding box center [388, 343] width 292 height 100
paste input "510573"
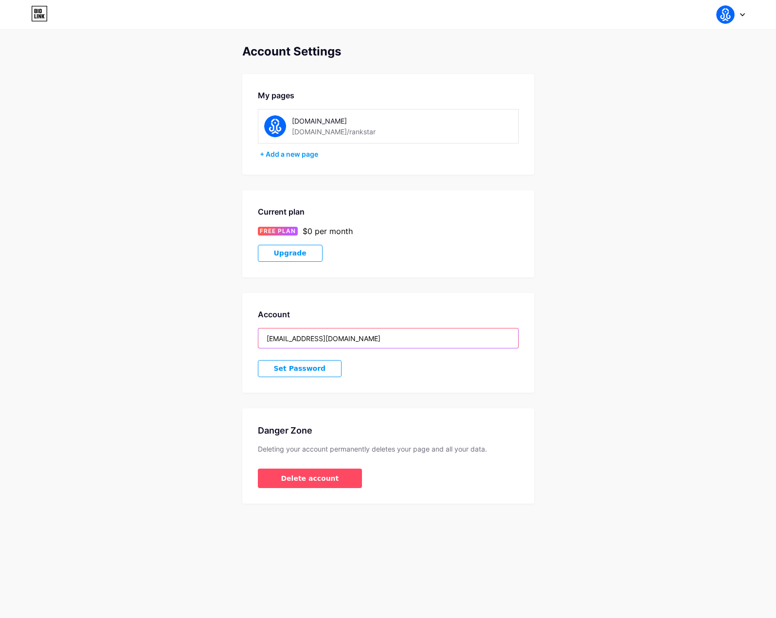
type input "510573"
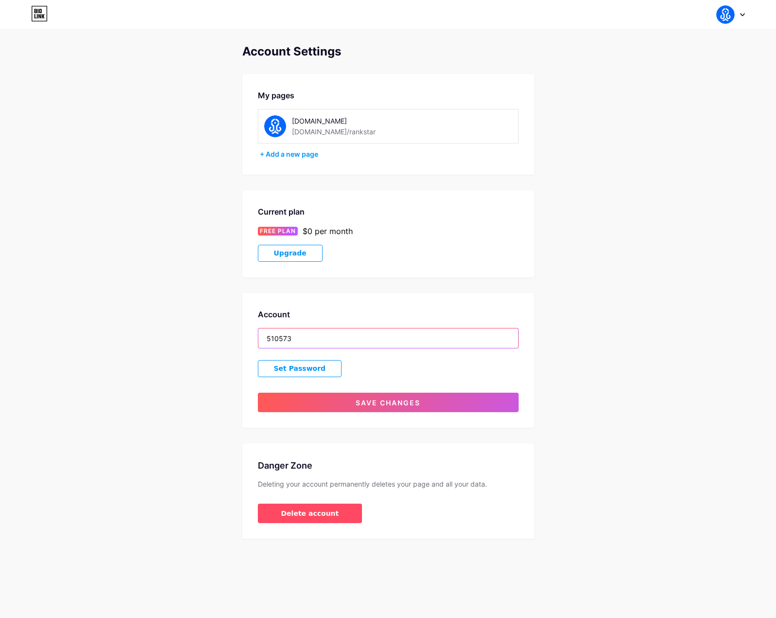
drag, startPoint x: 265, startPoint y: 338, endPoint x: 257, endPoint y: 338, distance: 8.3
click at [257, 338] on div "Account 510573 Set Password Save changes" at bounding box center [388, 360] width 292 height 135
type input "[EMAIL_ADDRESS][DOMAIN_NAME]"
click at [313, 370] on span "Set Password" at bounding box center [300, 369] width 52 height 8
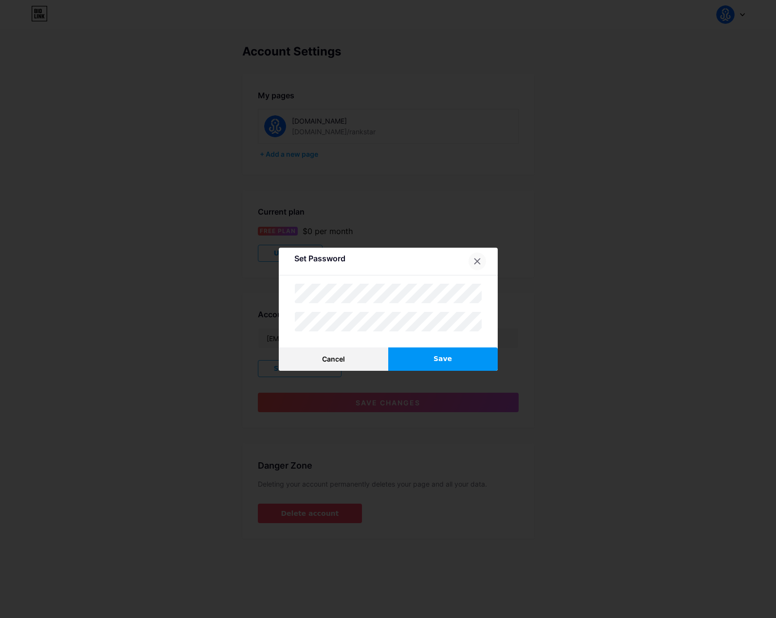
click at [477, 264] on icon at bounding box center [478, 261] width 8 height 8
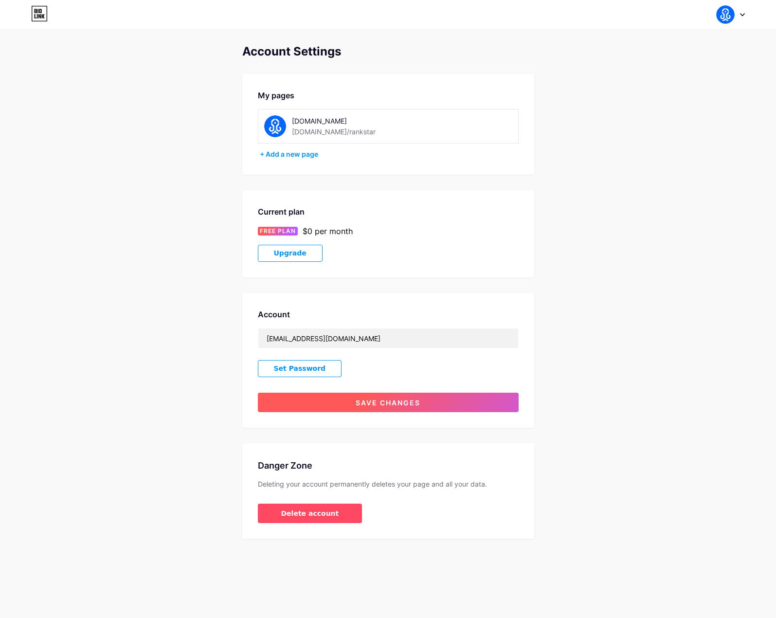
click at [373, 399] on span "Save changes" at bounding box center [388, 403] width 65 height 8
click at [623, 316] on div "Account Settings My pages Rankstar.io bio.link/rankstar + Add a new page Curren…" at bounding box center [388, 292] width 776 height 494
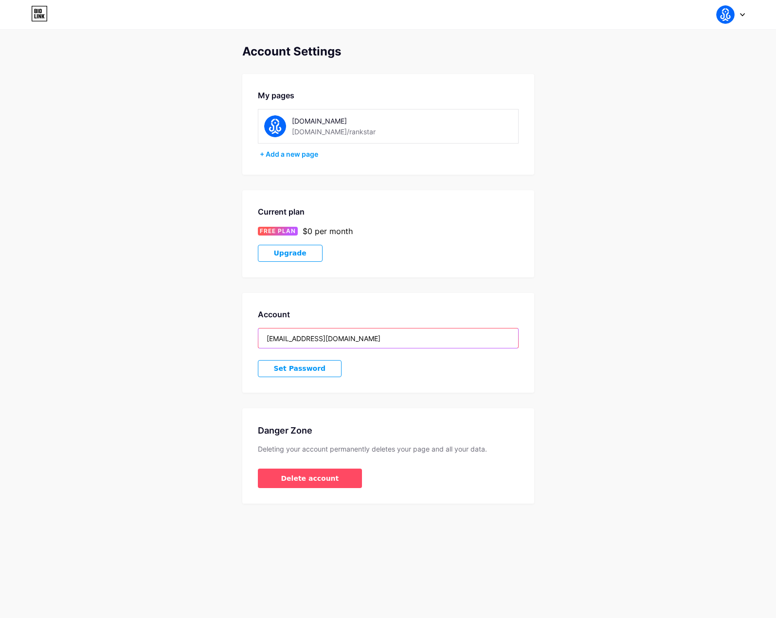
drag, startPoint x: 368, startPoint y: 341, endPoint x: 254, endPoint y: 330, distance: 115.4
click at [254, 330] on div "Account mrjzargo@gmail.com Set Password" at bounding box center [388, 343] width 292 height 100
click at [236, 336] on div "Account Settings My pages [DOMAIN_NAME] [DOMAIN_NAME]/rankstar + Add a new page…" at bounding box center [388, 274] width 776 height 459
drag, startPoint x: 340, startPoint y: 336, endPoint x: 259, endPoint y: 338, distance: 80.3
click at [259, 338] on input "[EMAIL_ADDRESS][DOMAIN_NAME]" at bounding box center [388, 338] width 260 height 19
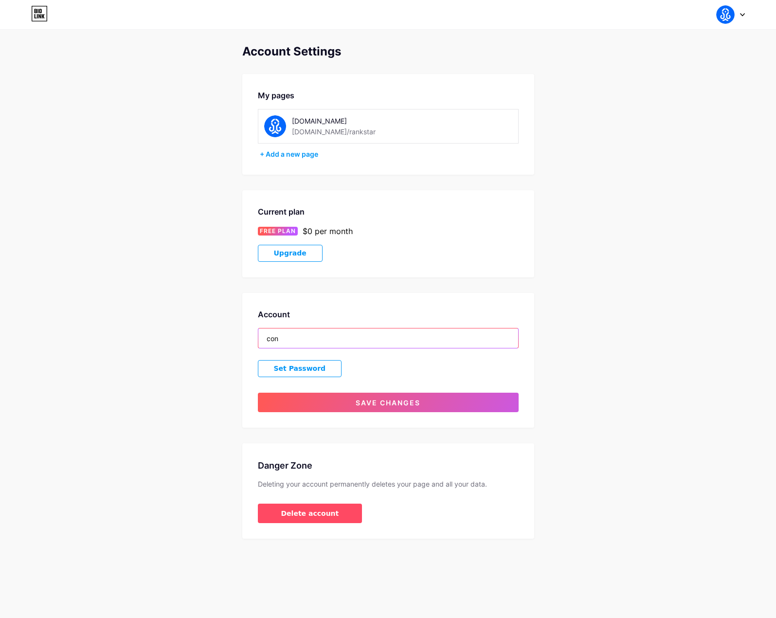
type input "[EMAIL_ADDRESS][DOMAIN_NAME]"
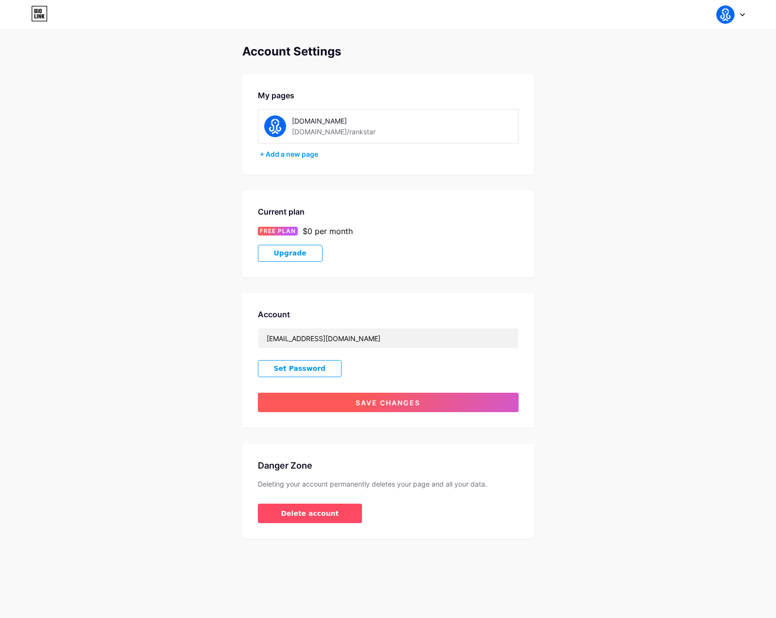
click at [352, 407] on button "Save changes" at bounding box center [388, 402] width 261 height 19
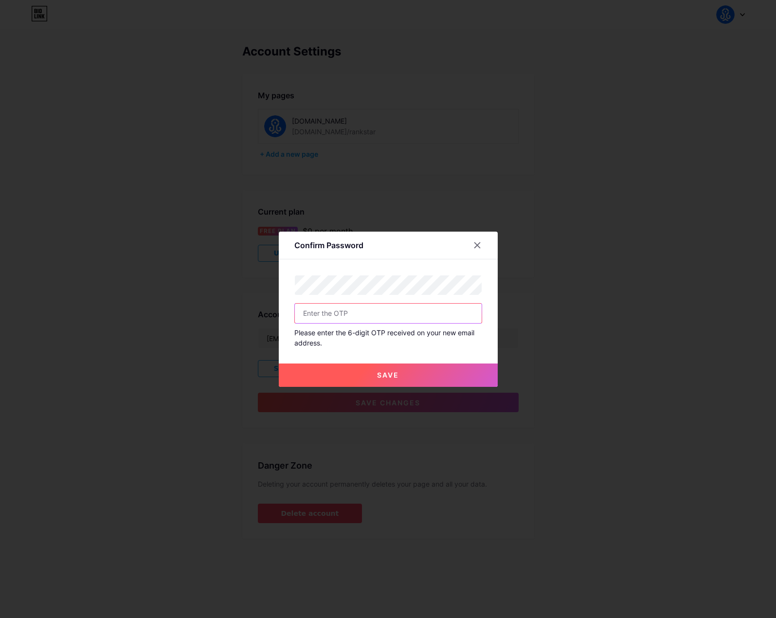
click at [365, 318] on input "text" at bounding box center [388, 313] width 187 height 19
paste input "510573"
type input "510573"
click at [366, 372] on button "Save" at bounding box center [388, 375] width 219 height 23
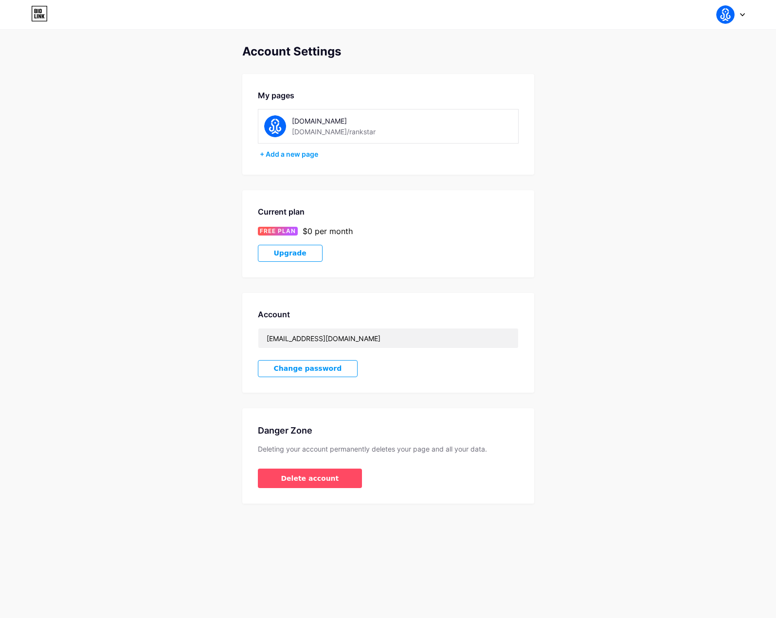
click at [352, 134] on div "[DOMAIN_NAME] [DOMAIN_NAME]/rankstar" at bounding box center [361, 126] width 138 height 22
drag, startPoint x: 355, startPoint y: 132, endPoint x: 293, endPoint y: 133, distance: 62.3
click at [293, 133] on div "[DOMAIN_NAME] [DOMAIN_NAME]/rankstar" at bounding box center [361, 126] width 138 height 22
